Goal: Task Accomplishment & Management: Use online tool/utility

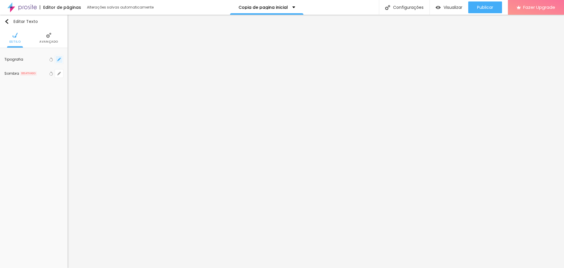
click at [61, 59] on button "button" at bounding box center [59, 59] width 8 height 8
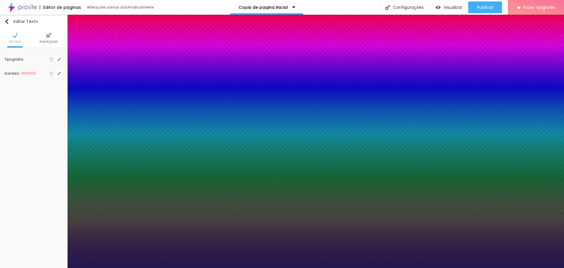
type input "1"
type input "1.4"
type input "1"
type input "1.5"
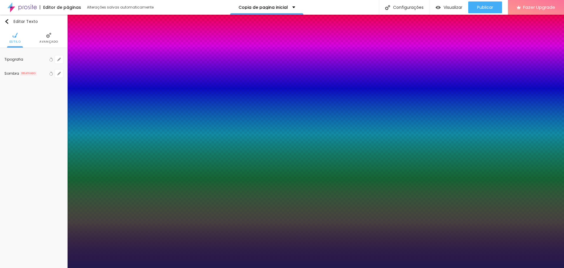
type input "1.5"
type input "1"
drag, startPoint x: 98, startPoint y: 142, endPoint x: 102, endPoint y: 141, distance: 4.4
type input "1.5"
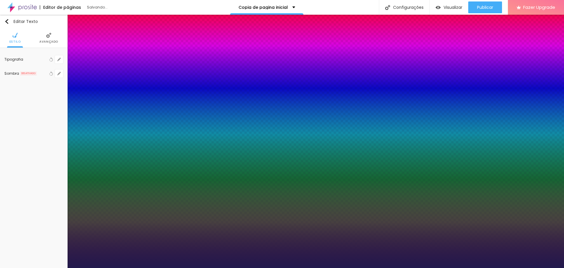
type input "1"
click at [513, 267] on div at bounding box center [282, 268] width 564 height 0
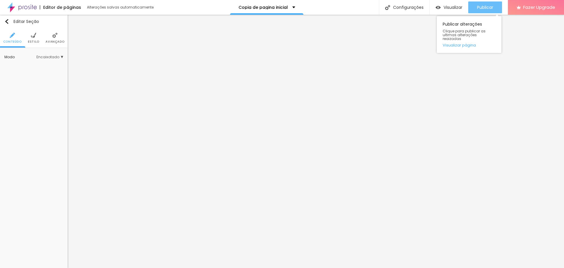
click at [480, 11] on div "Publicar" at bounding box center [485, 7] width 16 height 12
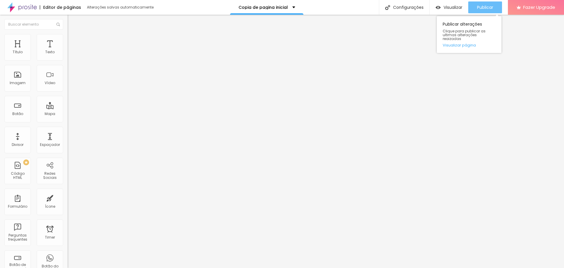
click at [477, 4] on div "Publicar" at bounding box center [485, 7] width 16 height 12
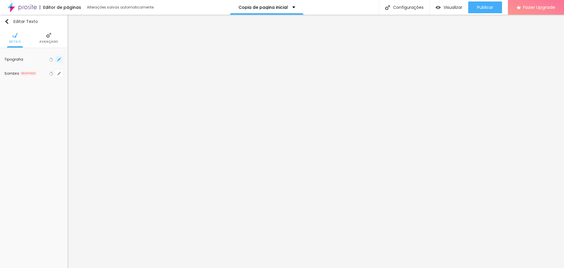
click at [61, 60] on button "button" at bounding box center [59, 59] width 8 height 8
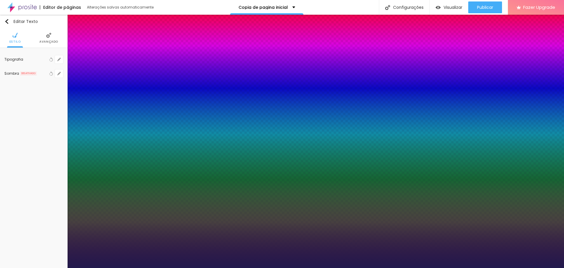
type input "1"
type input "17"
type input "1"
type input "18"
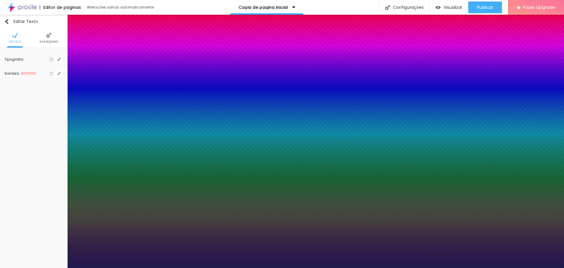
type input "18"
type input "1"
type input "18"
click at [482, 267] on div at bounding box center [282, 268] width 564 height 0
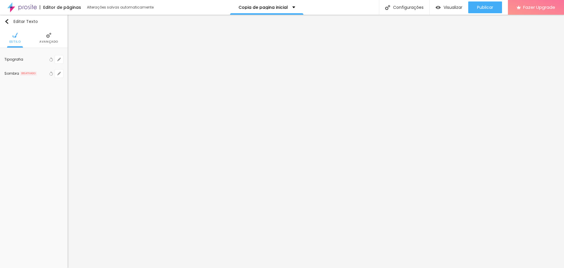
click at [482, 8] on span "Publicar" at bounding box center [485, 7] width 16 height 5
click at [59, 56] on button "button" at bounding box center [59, 59] width 8 height 8
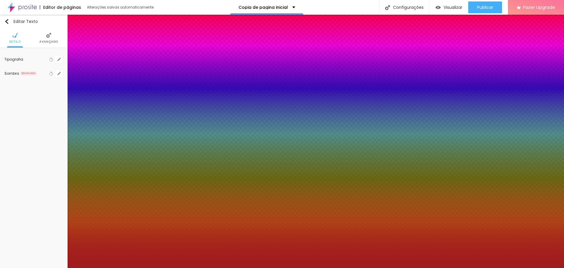
type input "1"
type input "26"
type input "1"
type input "27"
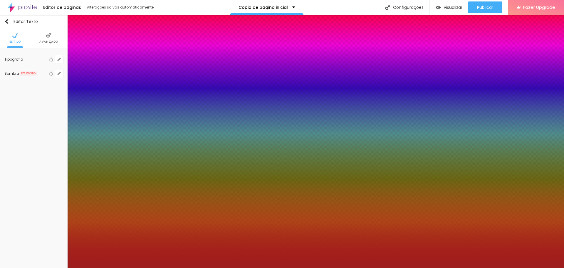
type input "27"
type input "1"
type input "27"
type input "1"
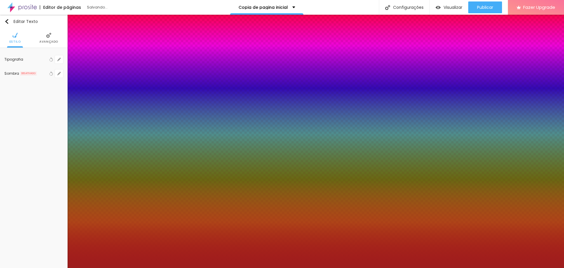
click at [539, 267] on div at bounding box center [282, 268] width 564 height 0
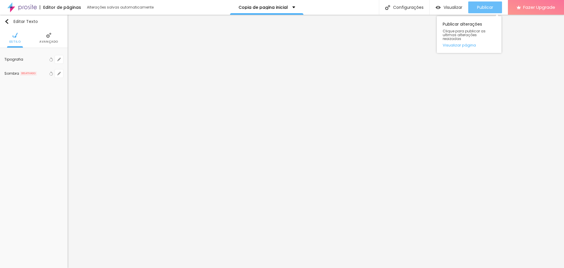
click at [488, 9] on span "Publicar" at bounding box center [485, 7] width 16 height 5
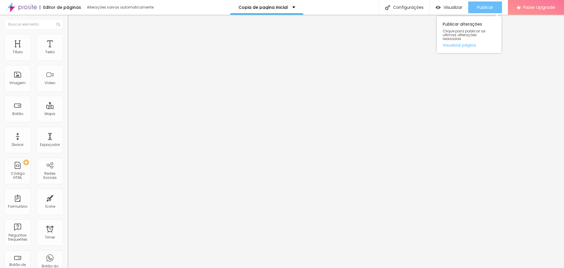
click at [478, 5] on span "Publicar" at bounding box center [485, 7] width 16 height 5
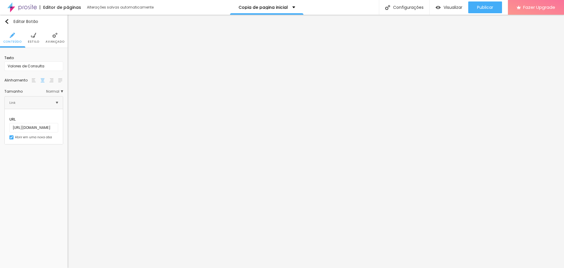
click at [36, 41] on span "Estilo" at bounding box center [33, 41] width 11 height 3
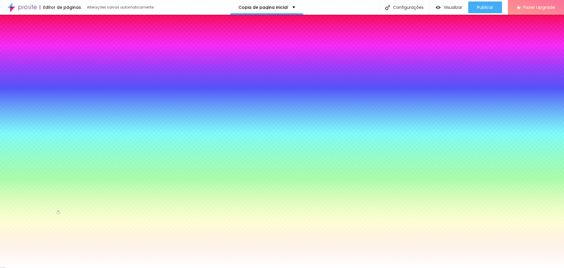
click at [52, 63] on input "#FFFFFF" at bounding box center [39, 66] width 71 height 6
click at [36, 9] on img at bounding box center [21, 7] width 29 height 15
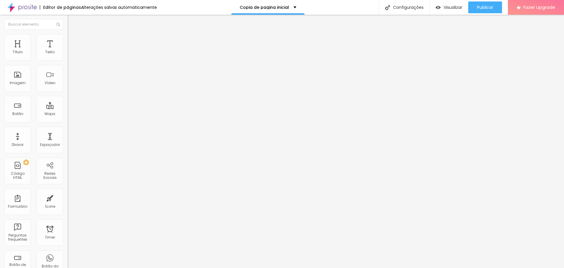
click at [68, 78] on div at bounding box center [102, 73] width 68 height 45
click at [68, 88] on div at bounding box center [102, 73] width 68 height 45
click at [489, 7] on span "Publicar" at bounding box center [485, 7] width 16 height 5
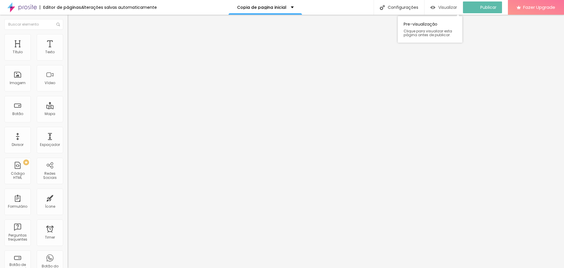
click at [448, 11] on div "Visualizar" at bounding box center [444, 7] width 27 height 12
click at [68, 51] on img at bounding box center [70, 49] width 4 height 4
drag, startPoint x: 180, startPoint y: 62, endPoint x: 279, endPoint y: 210, distance: 177.5
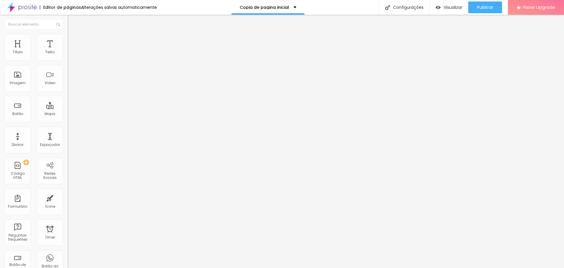
scroll to position [5, 0]
click at [455, 5] on span "Visualizar" at bounding box center [453, 7] width 19 height 5
click at [495, 10] on button "Publicar" at bounding box center [485, 7] width 34 height 12
click at [68, 51] on img at bounding box center [70, 49] width 4 height 4
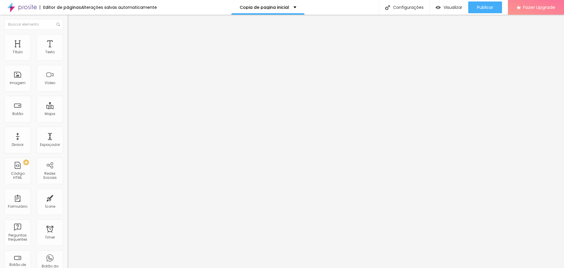
drag, startPoint x: 179, startPoint y: 61, endPoint x: 281, endPoint y: 209, distance: 179.4
click at [485, 10] on span "Publicar" at bounding box center [485, 7] width 16 height 5
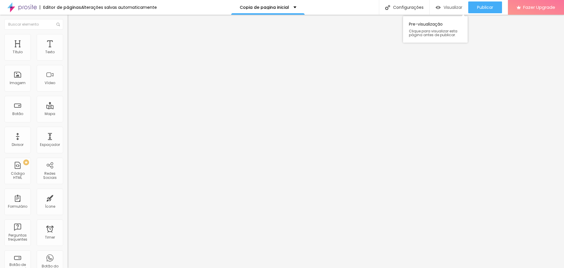
click at [450, 6] on span "Visualizar" at bounding box center [453, 7] width 19 height 5
click at [71, 54] on icon "button" at bounding box center [72, 53] width 2 height 2
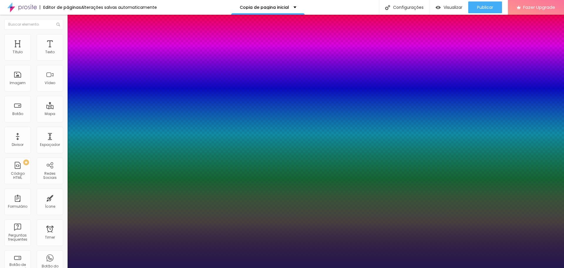
type input "1"
drag, startPoint x: 41, startPoint y: 107, endPoint x: 64, endPoint y: 144, distance: 43.0
click at [41, 267] on div at bounding box center [282, 268] width 564 height 0
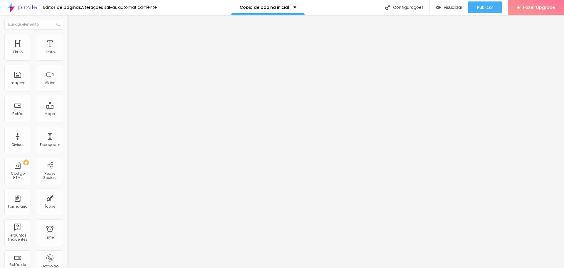
click at [68, 38] on li "Avançado" at bounding box center [102, 37] width 68 height 6
click at [487, 9] on span "Publicar" at bounding box center [485, 7] width 16 height 5
click at [73, 41] on span "Avançado" at bounding box center [82, 38] width 19 height 5
type input "14"
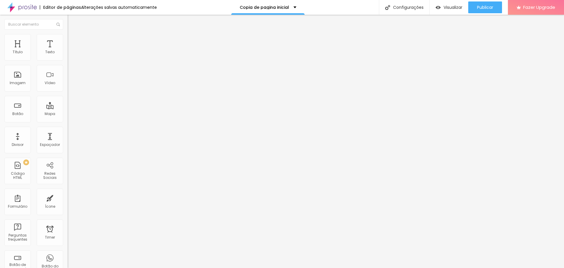
type input "15"
type input "16"
type input "15"
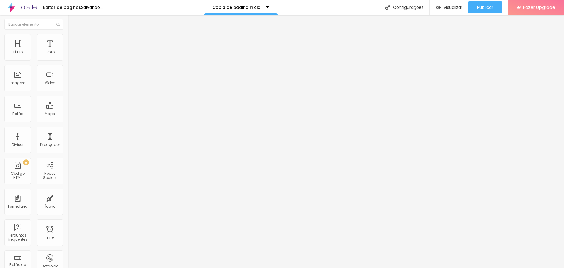
type input "15"
type input "14"
type input "13"
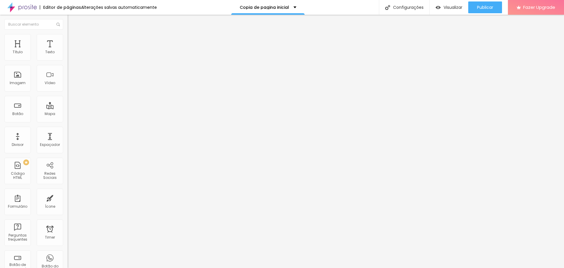
type input "10"
type input "7"
type input "6"
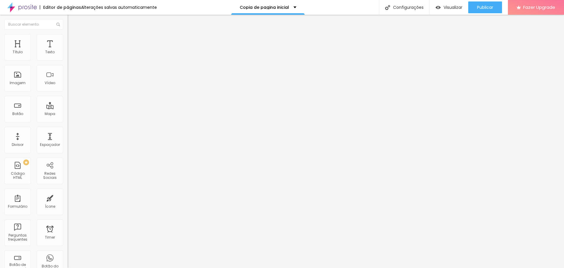
type input "6"
type input "4"
type input "3"
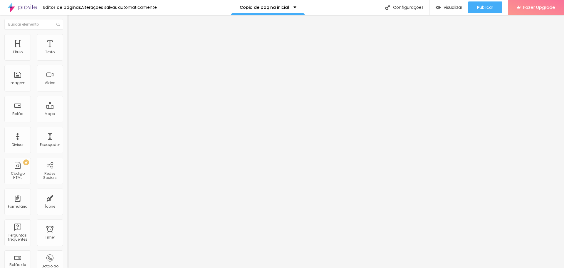
type input "4"
type input "5"
type input "6"
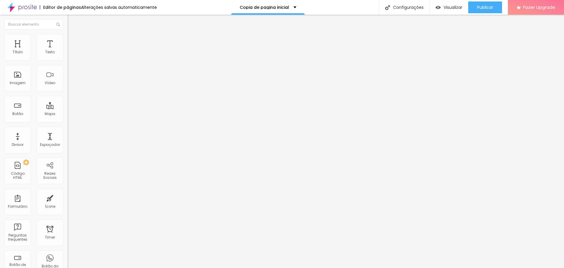
type input "6"
type input "7"
type input "8"
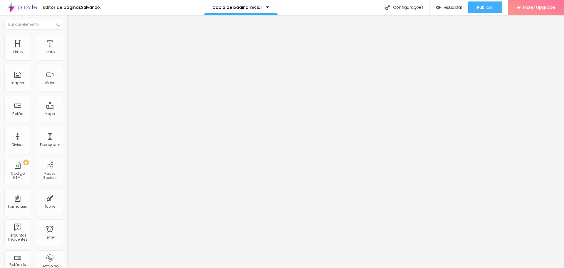
type input "9"
type input "10"
type input "11"
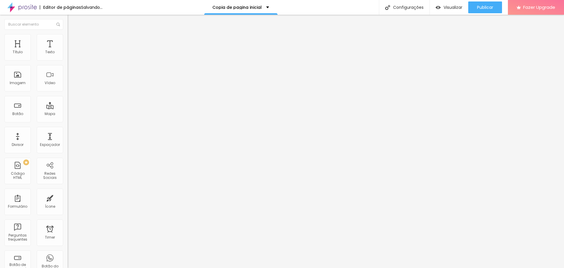
type input "11"
type input "10"
type input "9"
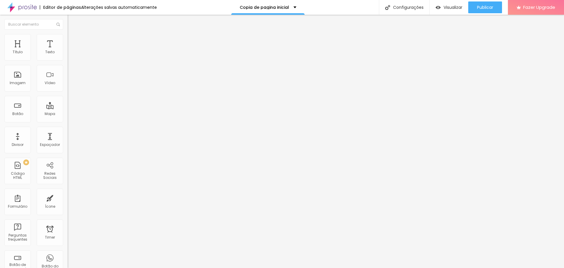
type input "8"
type input "9"
type input "10"
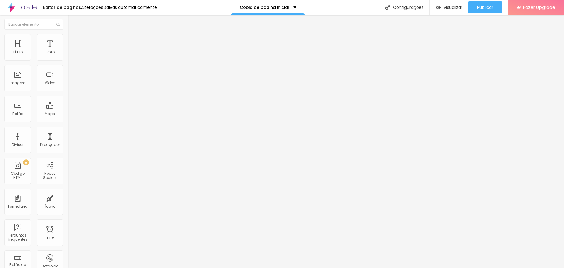
type input "10"
type input "11"
type input "10"
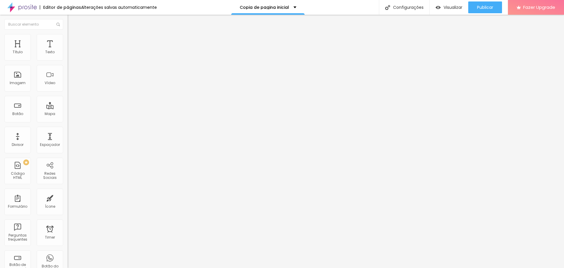
click at [68, 108] on input "range" at bounding box center [87, 110] width 38 height 5
click at [73, 35] on span "Estilo" at bounding box center [77, 32] width 9 height 5
click at [70, 55] on icon "button" at bounding box center [72, 53] width 4 height 4
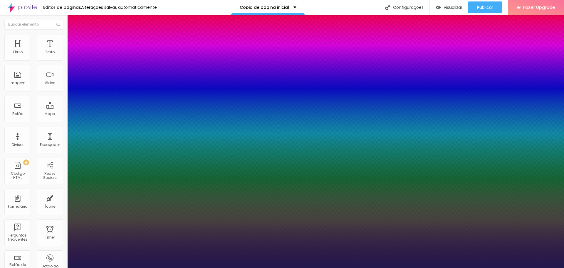
type input "2"
type input "3"
type input "4"
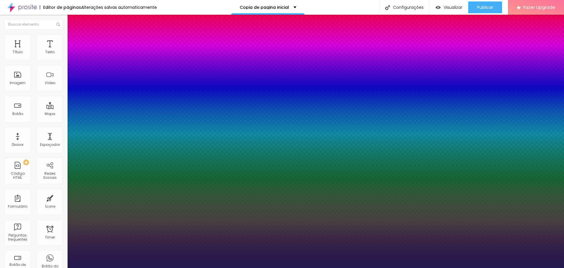
type input "4"
type input "5"
type input "6"
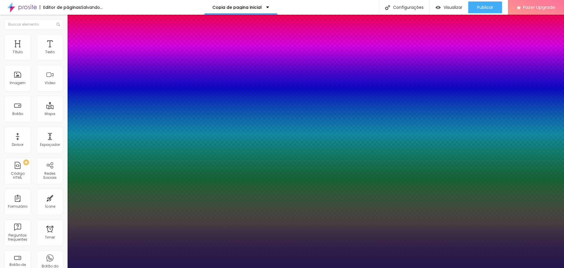
type input "5"
type input "3"
type input "2"
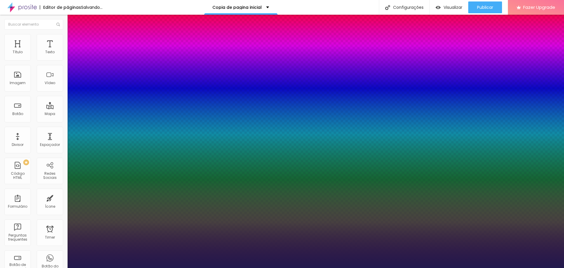
type input "2"
type input "1"
type input "0"
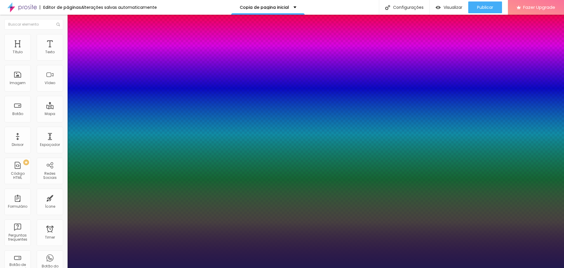
drag, startPoint x: 76, startPoint y: 127, endPoint x: 71, endPoint y: 125, distance: 4.6
type input "0"
click at [25, 267] on div at bounding box center [282, 268] width 564 height 0
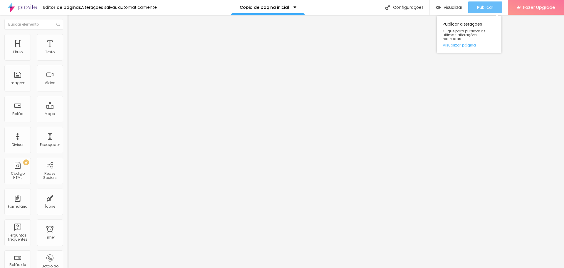
click at [479, 7] on span "Publicar" at bounding box center [485, 7] width 16 height 5
click at [486, 5] on span "Publicar" at bounding box center [485, 7] width 16 height 5
click at [487, 8] on span "Publicar" at bounding box center [485, 7] width 16 height 5
click at [476, 10] on button "Publicar" at bounding box center [485, 7] width 34 height 12
click at [475, 6] on button "Publicar" at bounding box center [485, 7] width 34 height 12
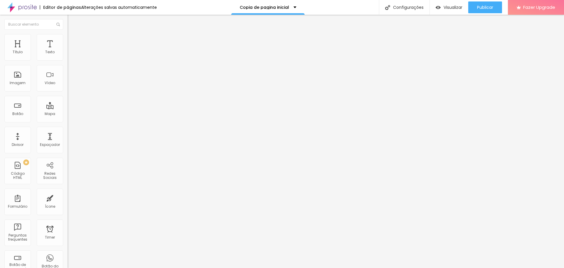
click at [68, 37] on li "Estilo" at bounding box center [102, 37] width 68 height 6
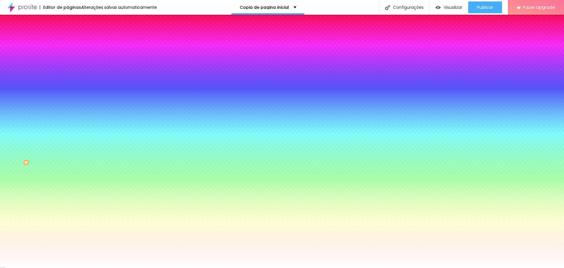
click at [68, 54] on span "Adicionar imagem" at bounding box center [87, 51] width 38 height 5
click at [68, 61] on span "Nenhum" at bounding box center [75, 58] width 15 height 5
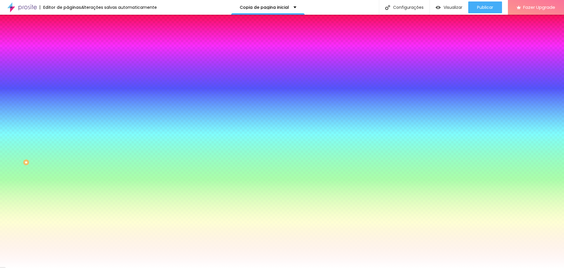
click at [68, 86] on input "#FFFFFF" at bounding box center [103, 83] width 71 height 6
click at [68, 80] on div at bounding box center [102, 80] width 68 height 0
click at [59, 119] on div at bounding box center [282, 134] width 564 height 268
click at [59, 116] on div at bounding box center [282, 134] width 564 height 268
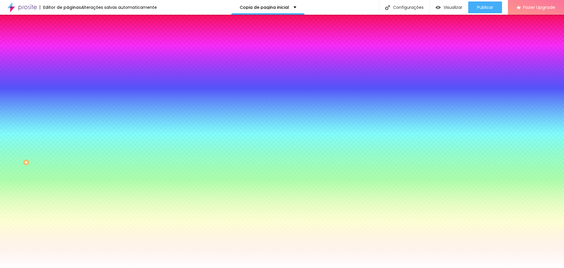
drag, startPoint x: 59, startPoint y: 116, endPoint x: 60, endPoint y: 109, distance: 6.8
click at [68, 86] on div "Cor de fundo Voltar ao padrão #FFFFFF" at bounding box center [102, 78] width 68 height 16
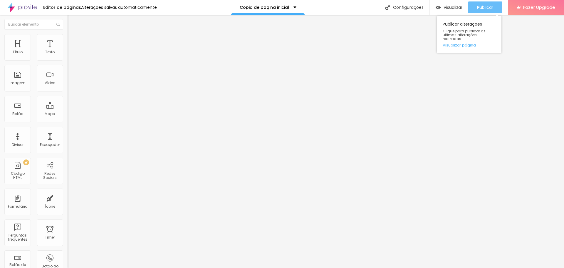
click at [491, 6] on span "Publicar" at bounding box center [485, 7] width 16 height 5
click at [68, 40] on ul "Conteúdo Estilo Avançado" at bounding box center [102, 37] width 68 height 18
click at [68, 38] on li "Estilo" at bounding box center [102, 37] width 68 height 6
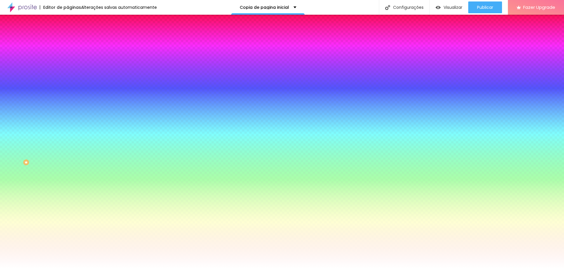
click at [100, 54] on span at bounding box center [102, 51] width 4 height 5
